Goal: Task Accomplishment & Management: Manage account settings

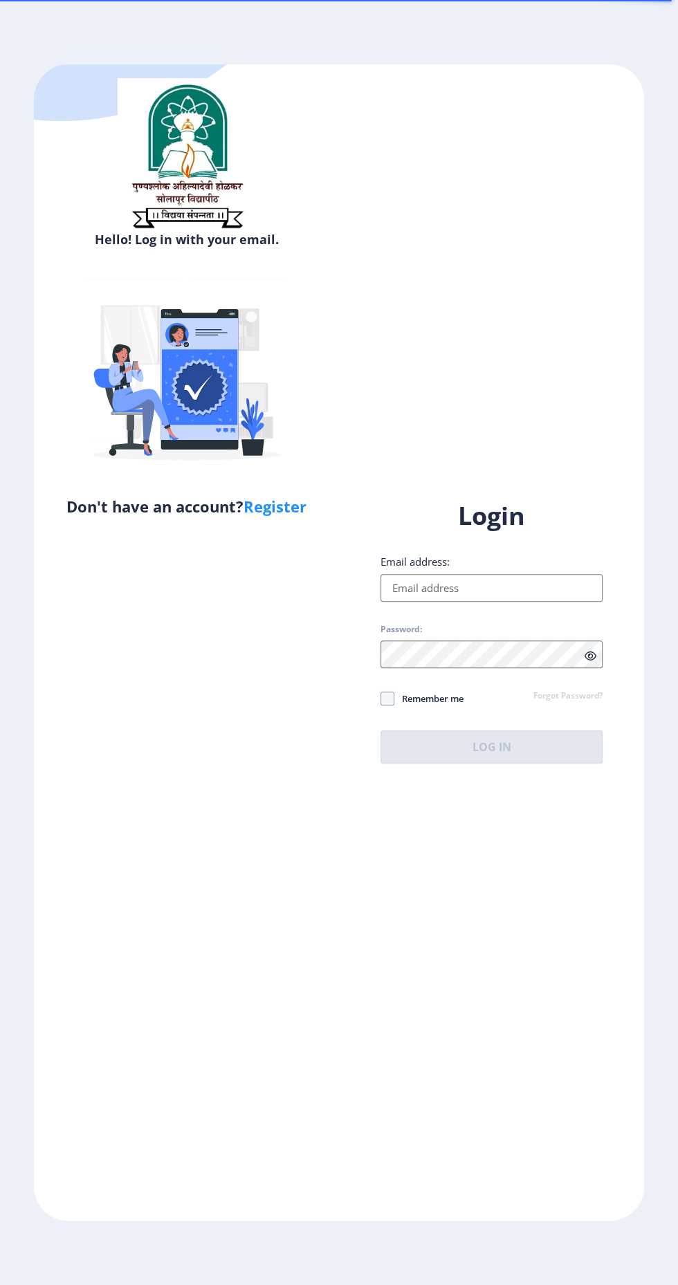
click at [524, 602] on input "Email address:" at bounding box center [491, 588] width 222 height 28
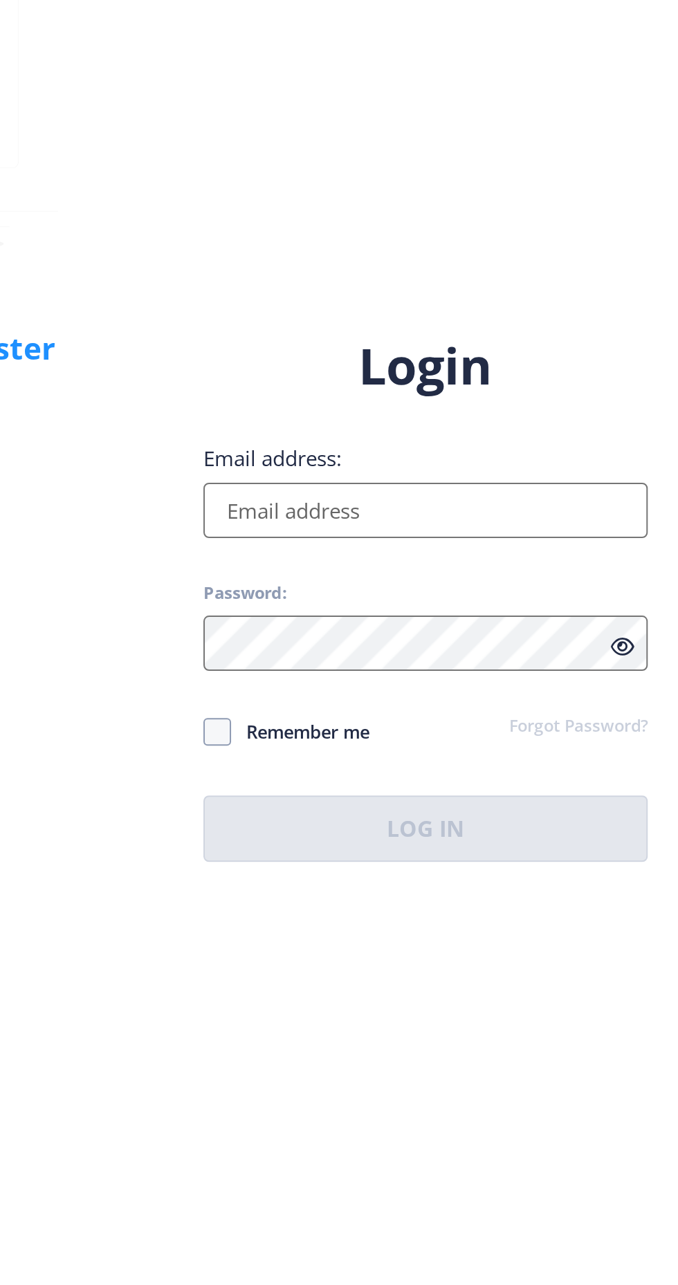
click at [529, 602] on input "Email address:" at bounding box center [491, 588] width 222 height 28
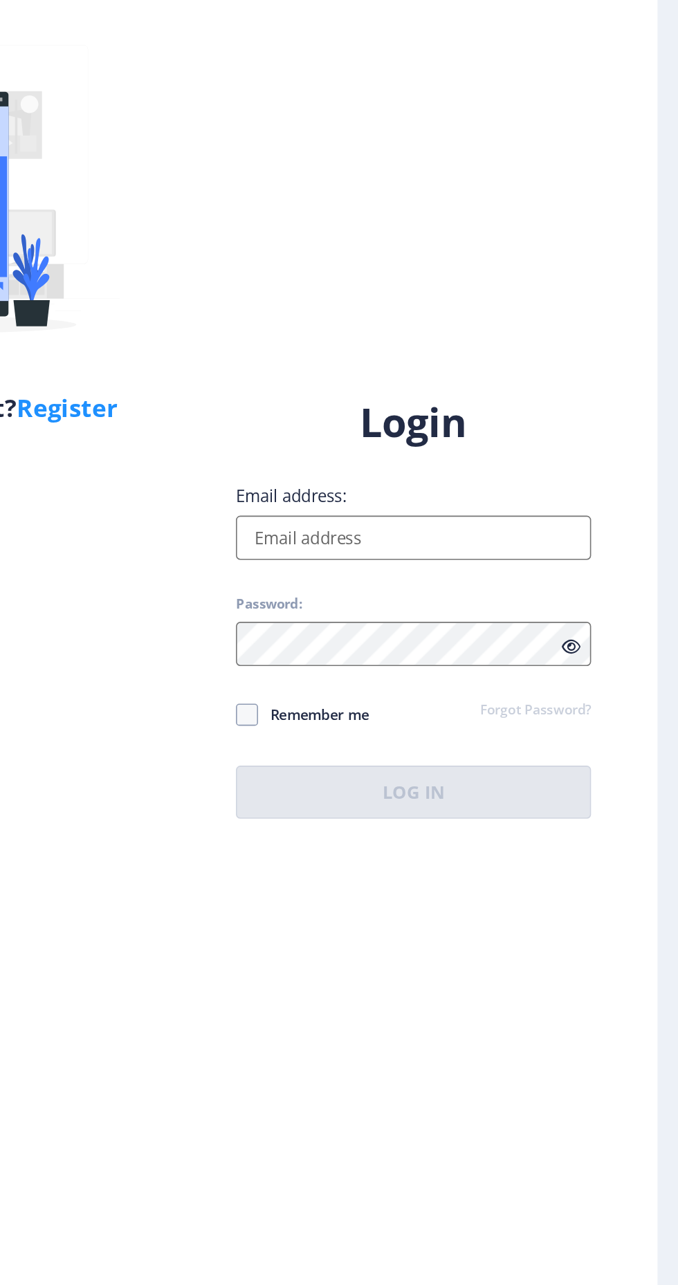
click at [422, 602] on input "Email address:" at bounding box center [491, 588] width 222 height 28
click at [423, 568] on label "Email address:" at bounding box center [414, 562] width 69 height 14
click at [423, 602] on input "Email address:" at bounding box center [491, 588] width 222 height 28
type input "[EMAIL_ADDRESS][DOMAIN_NAME]"
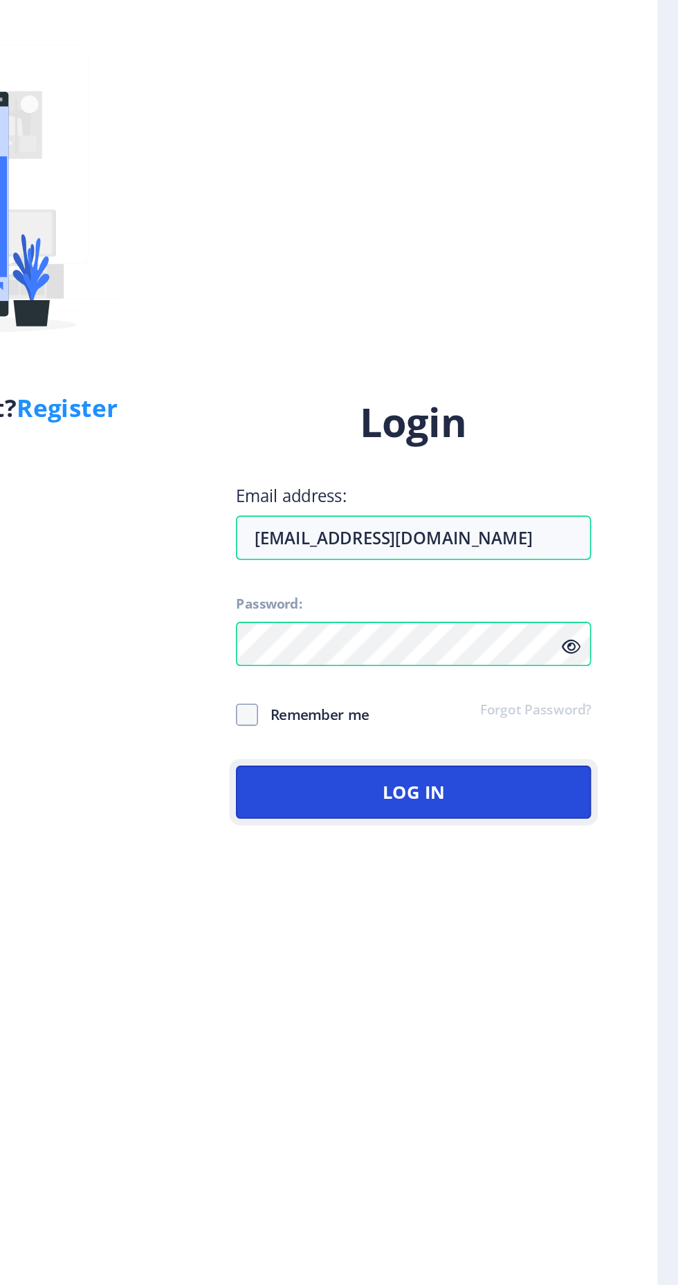
click at [550, 763] on button "Log In" at bounding box center [491, 746] width 222 height 33
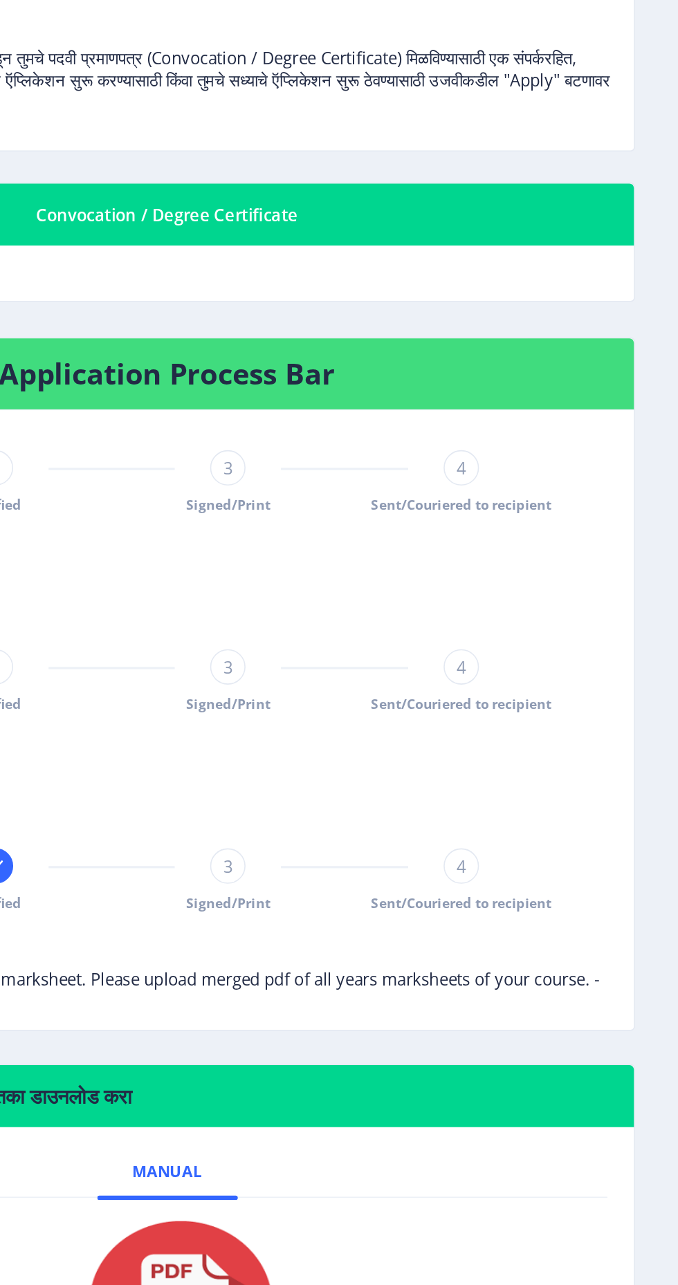
click at [550, 779] on span "Sent/Couriered to recipient" at bounding box center [542, 782] width 113 height 12
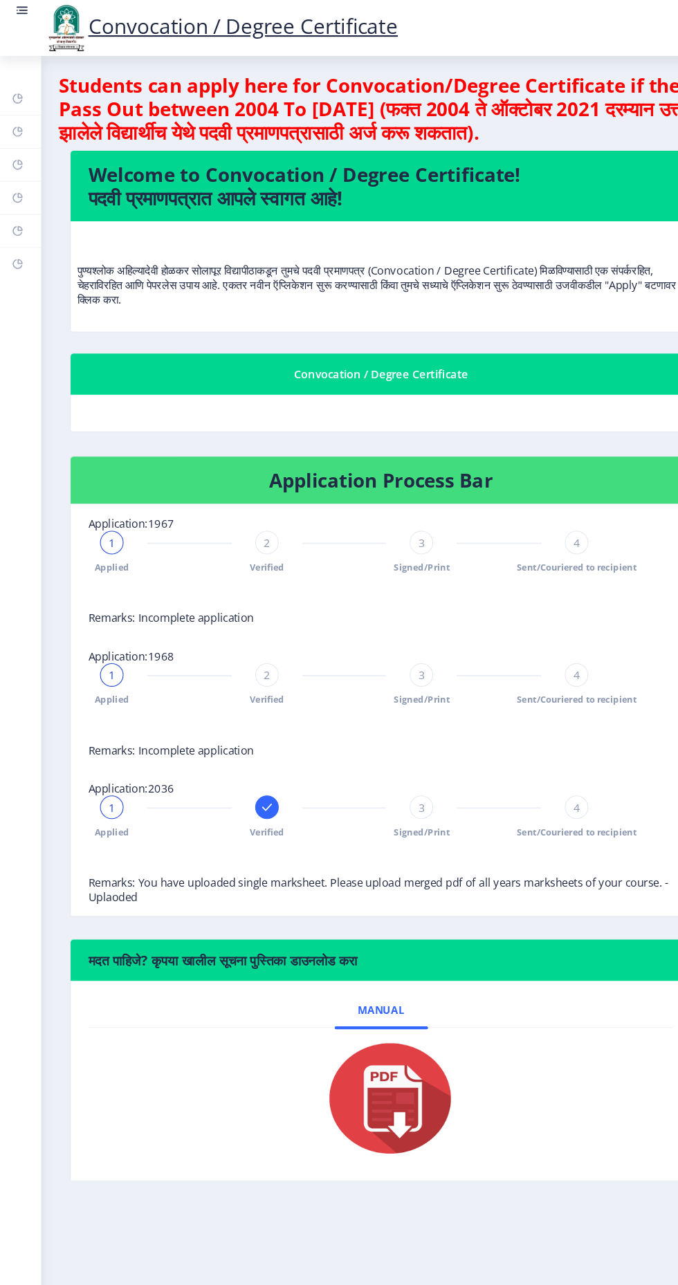
click at [30, 168] on link "Profile" at bounding box center [19, 155] width 39 height 30
select select
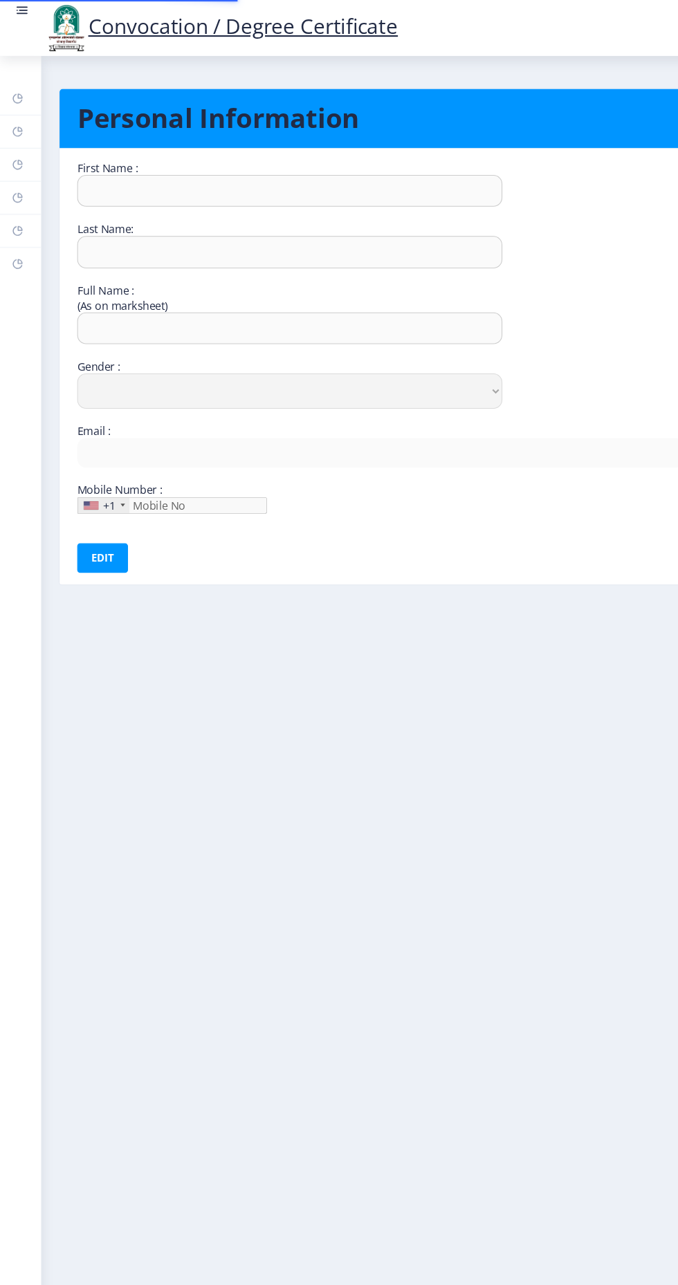
type input "Kiran"
type input "[PERSON_NAME]"
type input "[PERSON_NAME] [PERSON_NAME]"
select select "[DEMOGRAPHIC_DATA]"
type input "[EMAIL_ADDRESS][DOMAIN_NAME]"
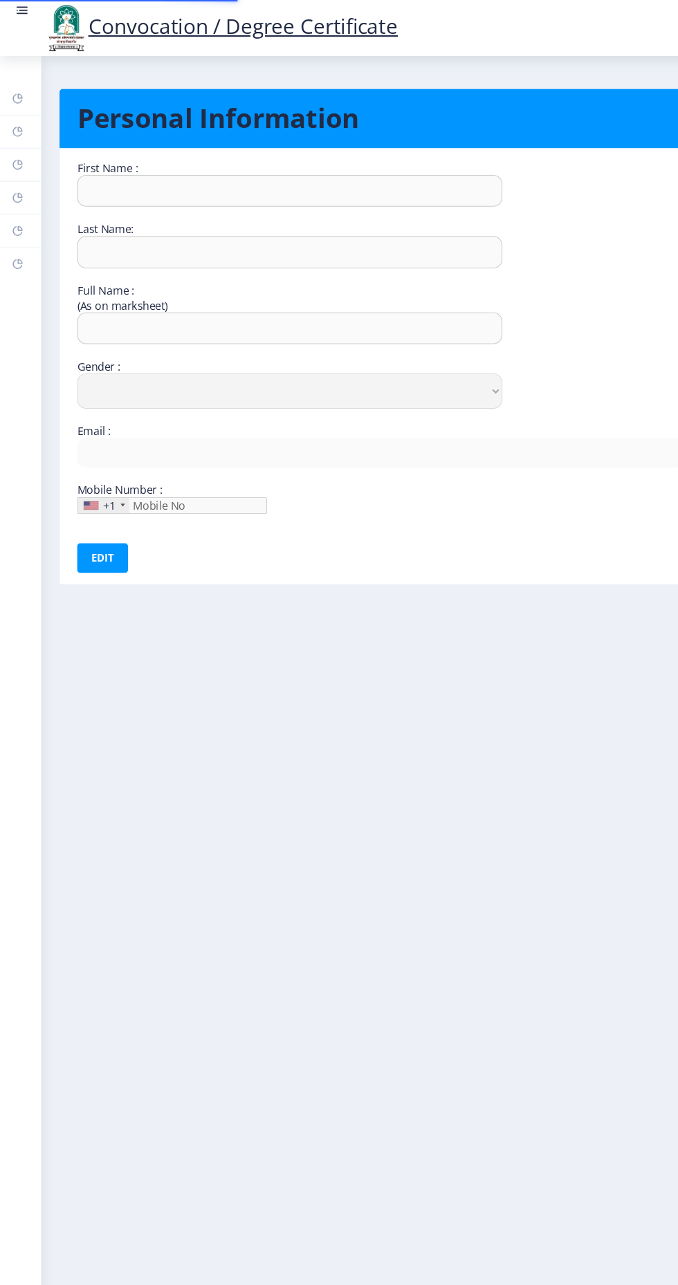
type input "9021488074"
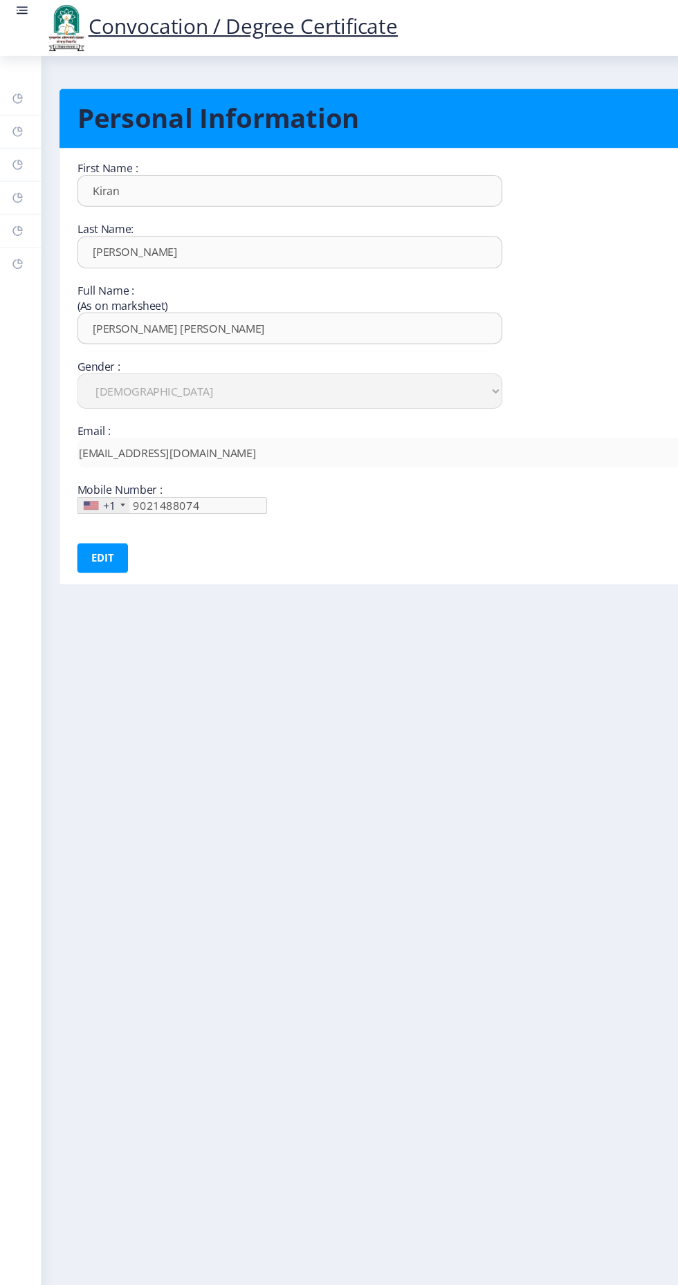
click at [21, 188] on rect at bounding box center [16, 185] width 11 height 11
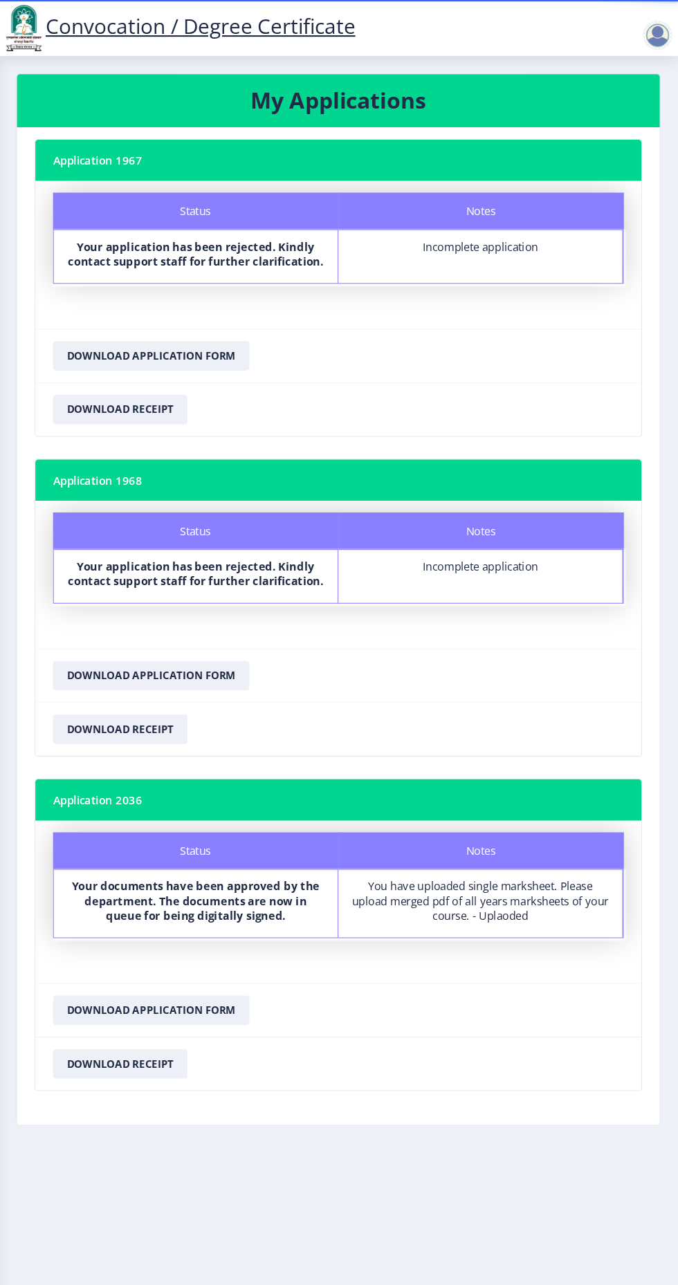
click at [648, 55] on nb-layout-column "My Applications Application 1967 Status Notes Status Your application has been …" at bounding box center [358, 648] width 639 height 1190
click at [653, 41] on div at bounding box center [658, 33] width 28 height 28
click at [624, 122] on link "Log out" at bounding box center [622, 107] width 111 height 33
